Goal: Task Accomplishment & Management: Use online tool/utility

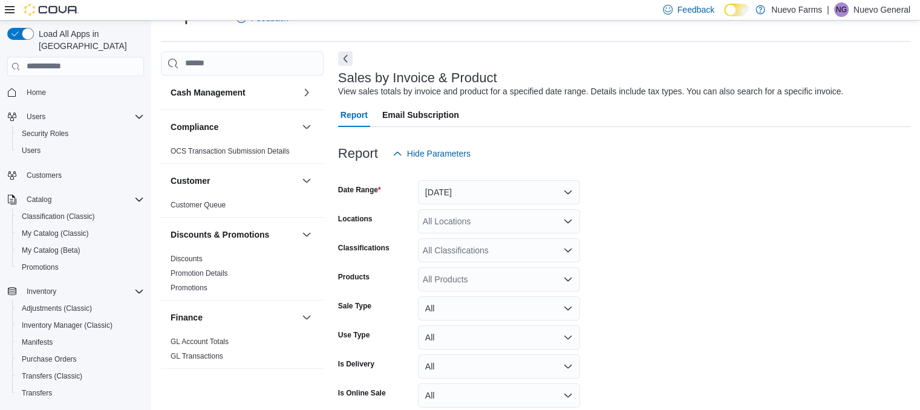
click at [289, 95] on div "Cash Management" at bounding box center [242, 93] width 163 height 34
click at [300, 93] on button "button" at bounding box center [306, 92] width 15 height 15
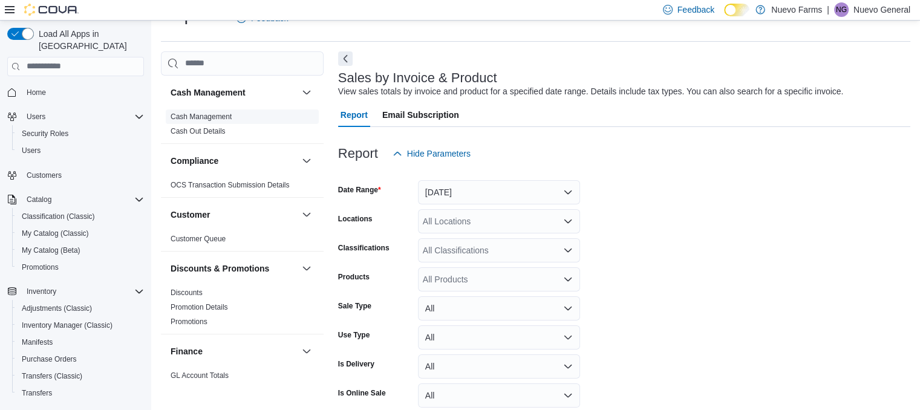
click at [216, 116] on link "Cash Management" at bounding box center [201, 117] width 61 height 8
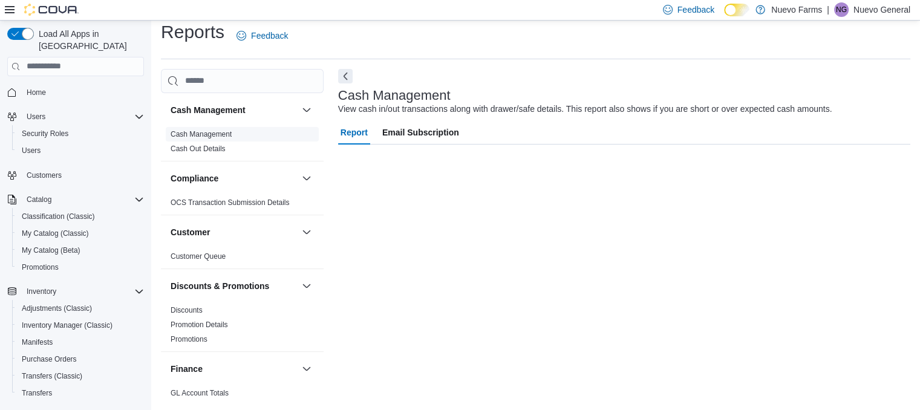
scroll to position [10, 0]
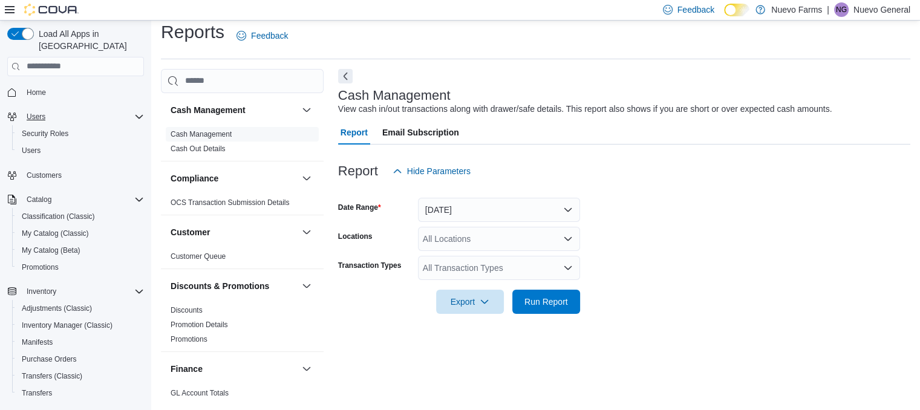
click at [140, 115] on icon "Complex example" at bounding box center [139, 117] width 7 height 4
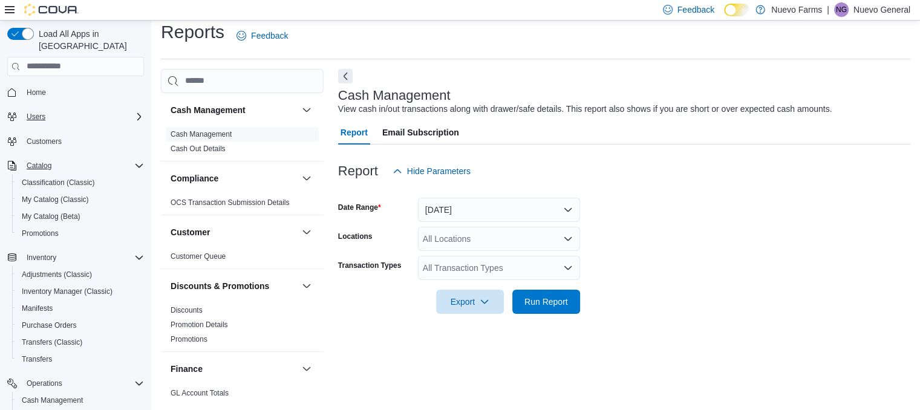
click at [139, 161] on icon "Complex example" at bounding box center [139, 166] width 10 height 10
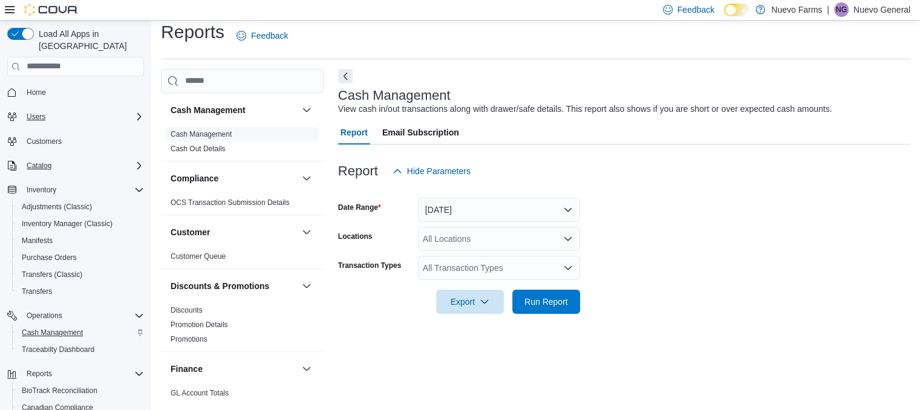
scroll to position [0, 0]
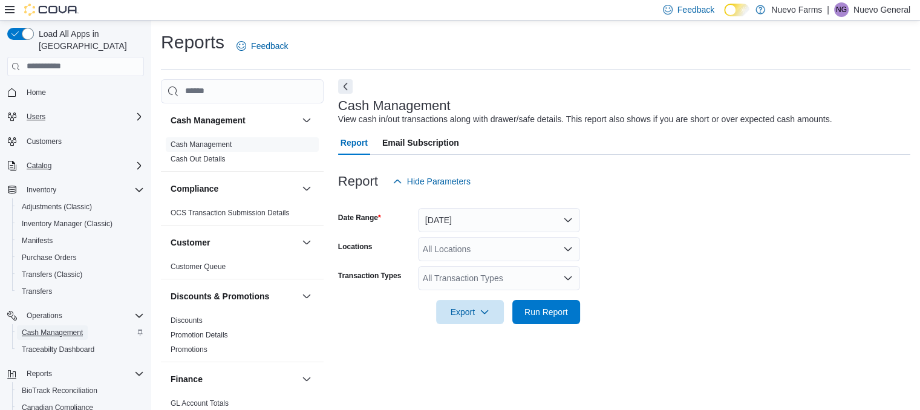
click at [71, 328] on span "Cash Management" at bounding box center [52, 333] width 61 height 10
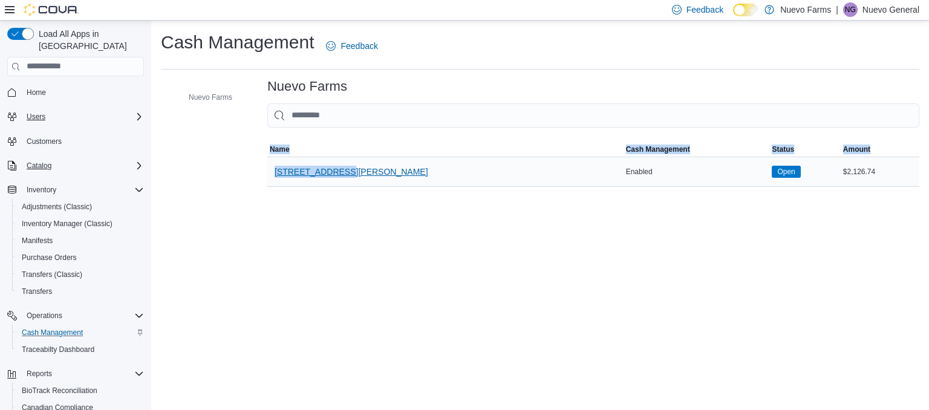
drag, startPoint x: 382, startPoint y: 204, endPoint x: 339, endPoint y: 182, distance: 48.7
click at [339, 182] on div "Cash Management Feedback Nuevo Farms Nuevo Farms Sorting MemoryTable from EuiIn…" at bounding box center [540, 109] width 778 height 176
click at [335, 170] on span "[STREET_ADDRESS][PERSON_NAME]" at bounding box center [352, 172] width 154 height 12
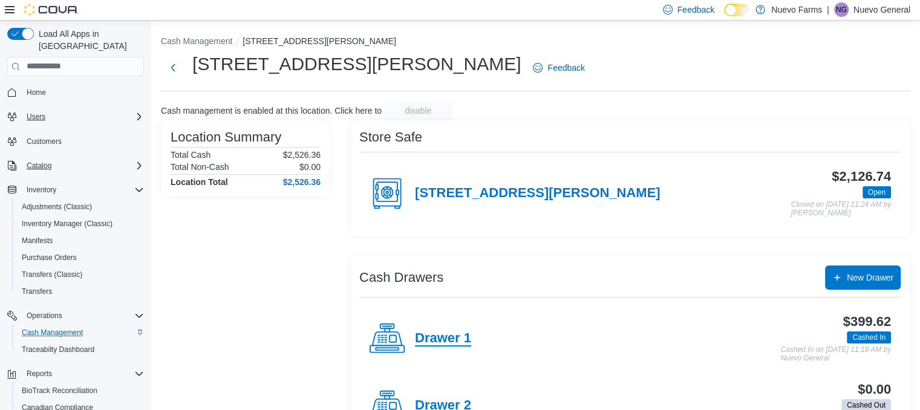
click at [428, 337] on h4 "Drawer 1" at bounding box center [443, 339] width 56 height 16
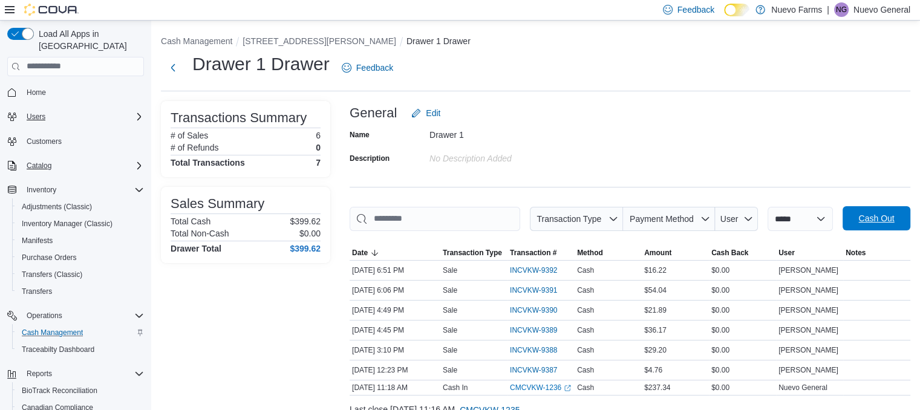
click at [875, 220] on span "Cash Out" at bounding box center [877, 218] width 36 height 12
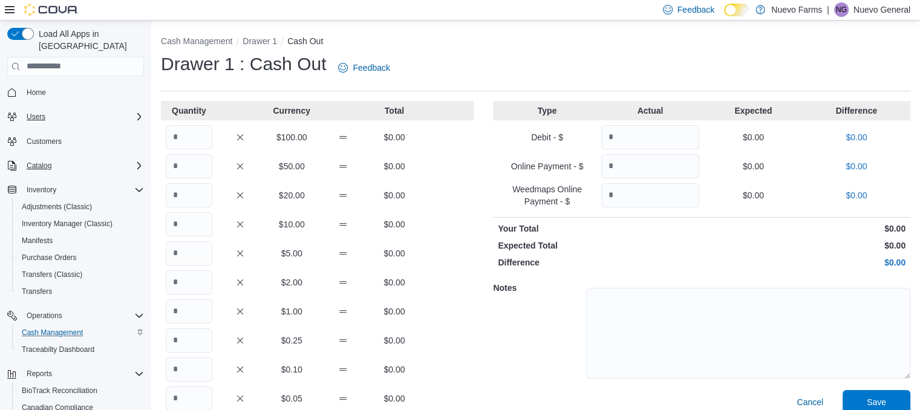
click at [875, 220] on div "Type Actual Expected Difference Debit - $ $0.00 $0.00 Online Payment - $ $0.00 …" at bounding box center [701, 303] width 417 height 405
click at [186, 167] on input "Quantity" at bounding box center [189, 166] width 47 height 24
type input "*"
click at [184, 199] on input "Quantity" at bounding box center [189, 195] width 47 height 24
type input "**"
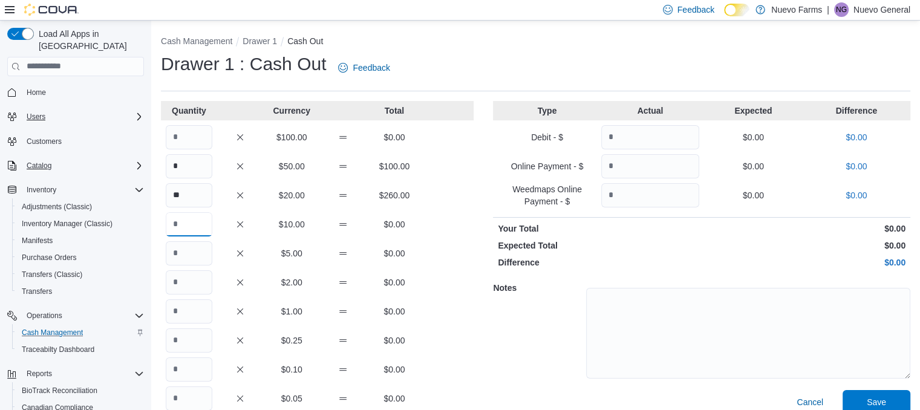
click at [185, 231] on input "Quantity" at bounding box center [189, 224] width 47 height 24
type input "*"
click at [186, 303] on input "Quantity" at bounding box center [189, 311] width 47 height 24
type input "*"
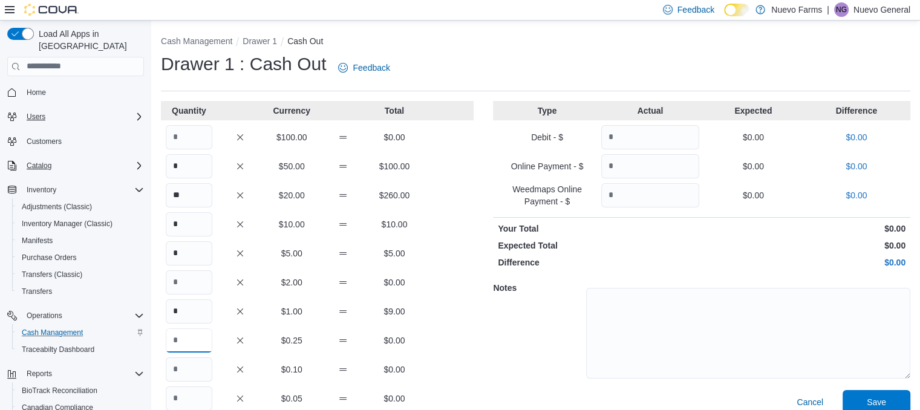
click at [185, 336] on input "Quantity" at bounding box center [189, 341] width 47 height 24
type input "*"
click at [188, 379] on input "Quantity" at bounding box center [189, 370] width 47 height 24
type input "**"
click at [188, 397] on input "Quantity" at bounding box center [189, 399] width 47 height 24
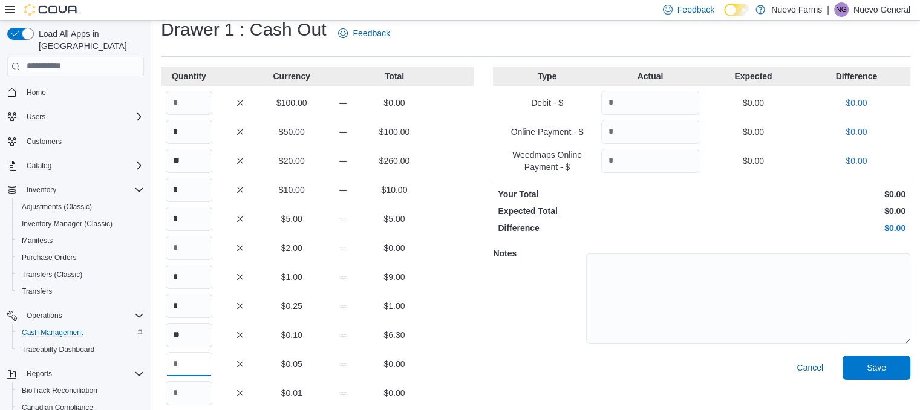
scroll to position [105, 0]
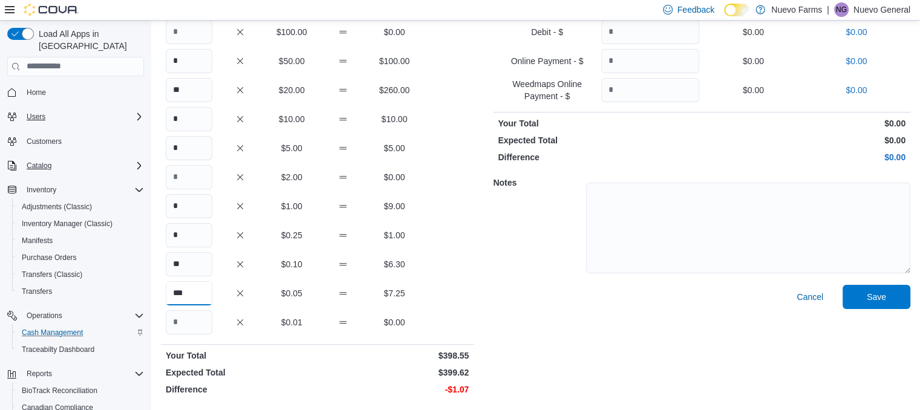
type input "***"
click at [188, 332] on input "Quantity" at bounding box center [189, 322] width 47 height 24
type input "***"
click at [886, 295] on span "Save" at bounding box center [876, 296] width 19 height 12
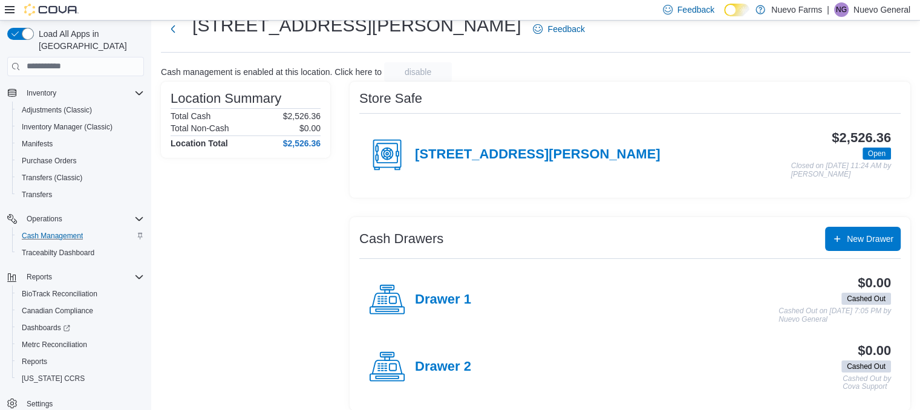
scroll to position [44, 0]
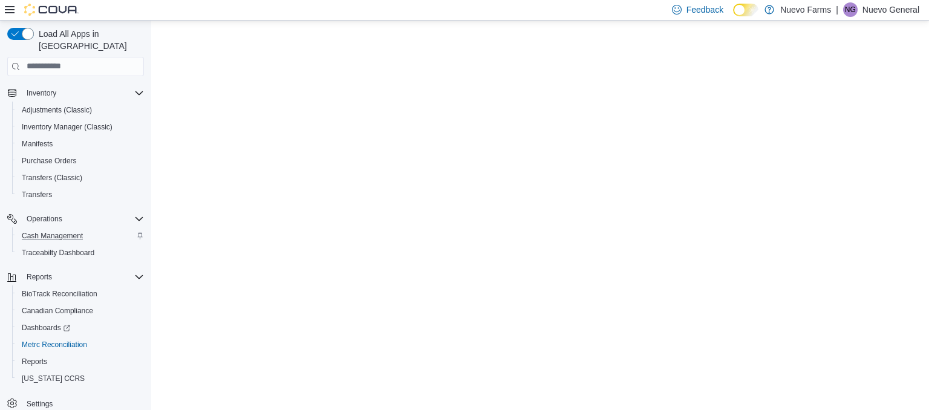
scroll to position [82, 0]
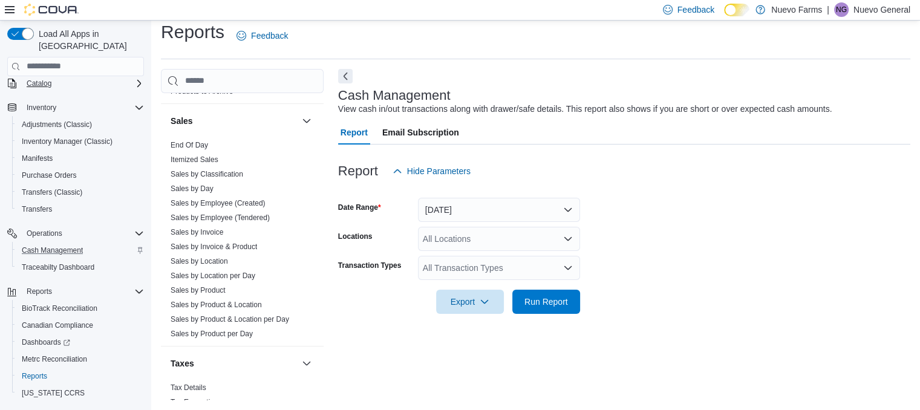
scroll to position [748, 0]
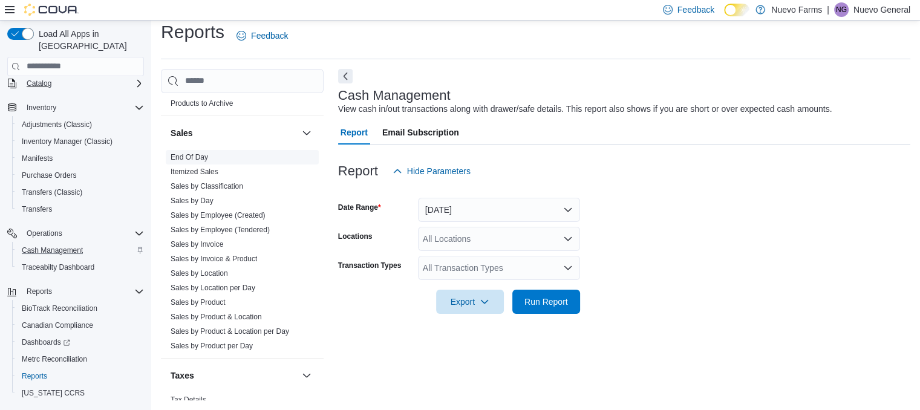
click at [182, 157] on link "End Of Day" at bounding box center [190, 157] width 38 height 8
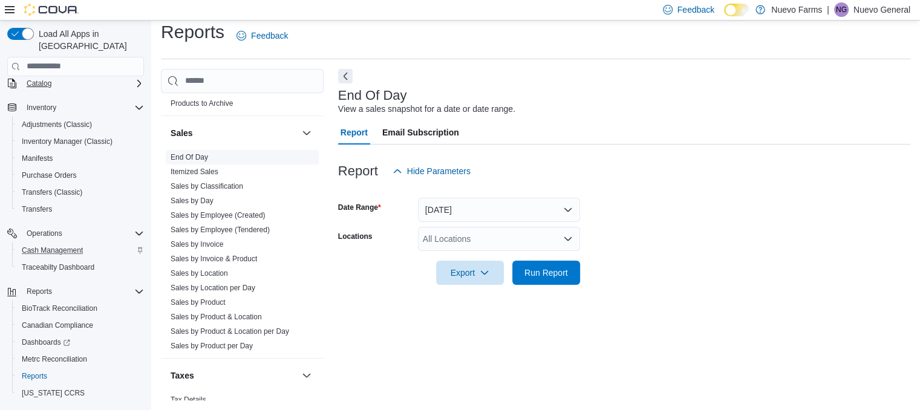
click at [550, 281] on span "Run Report" at bounding box center [546, 273] width 53 height 24
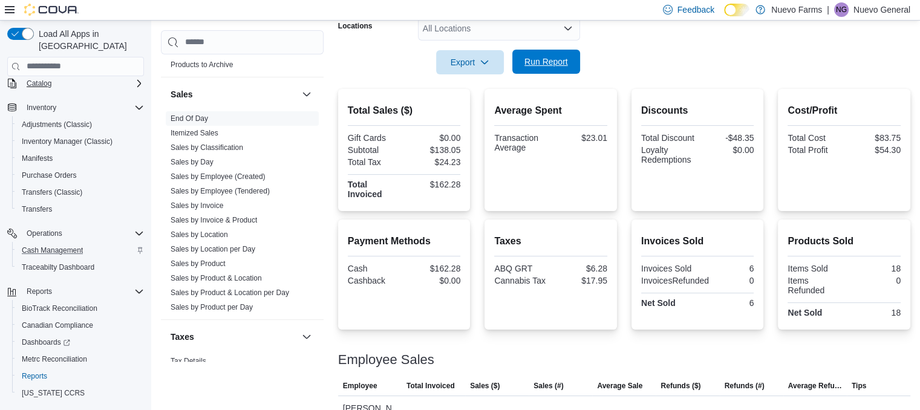
scroll to position [256, 0]
